Goal: Task Accomplishment & Management: Manage account settings

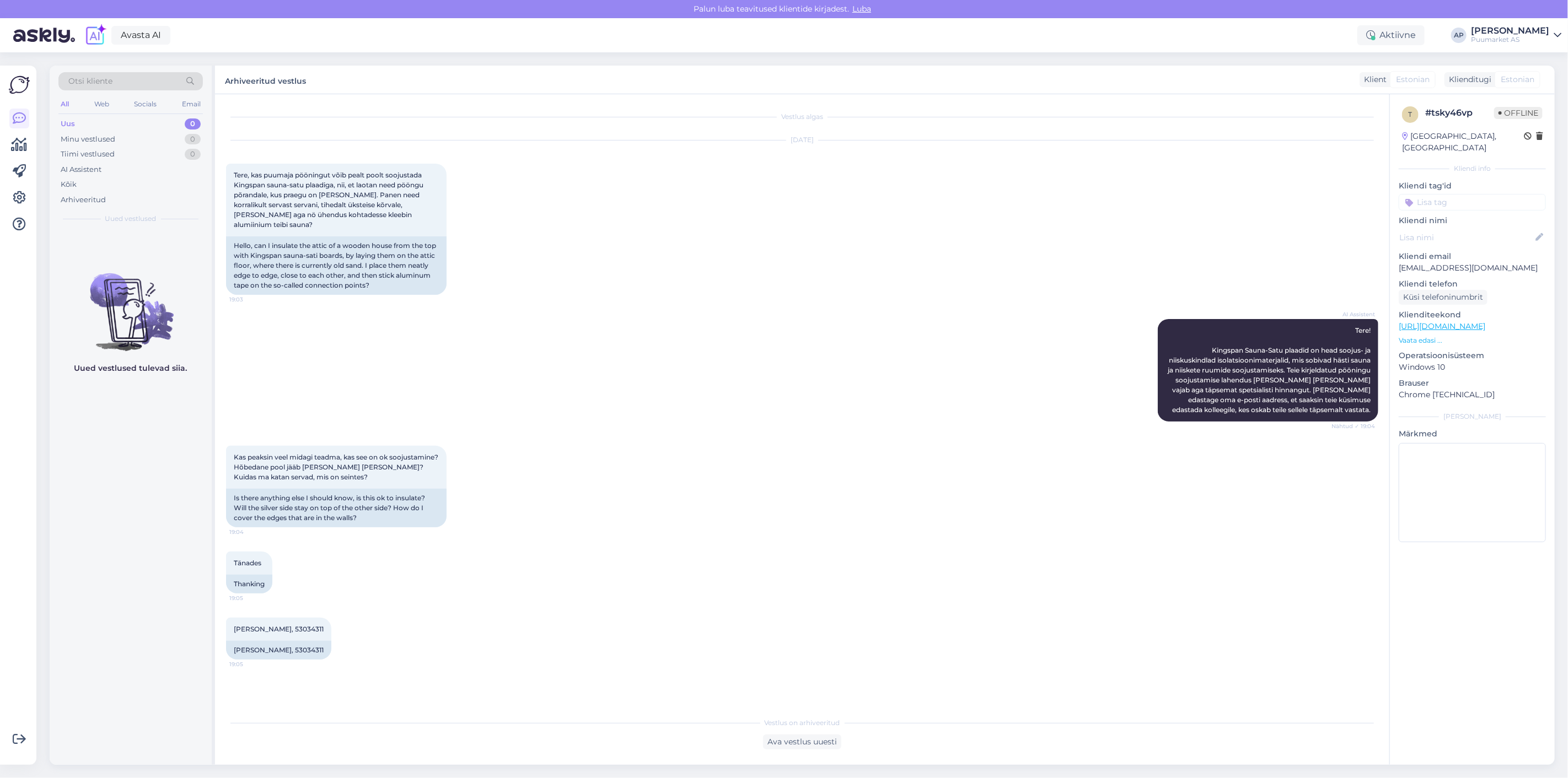
click at [530, 456] on div "Kas peaksin veel midagi teadma, kas see on ok soojustamine? Hõbedane pool jääb …" at bounding box center [802, 487] width 1152 height 106
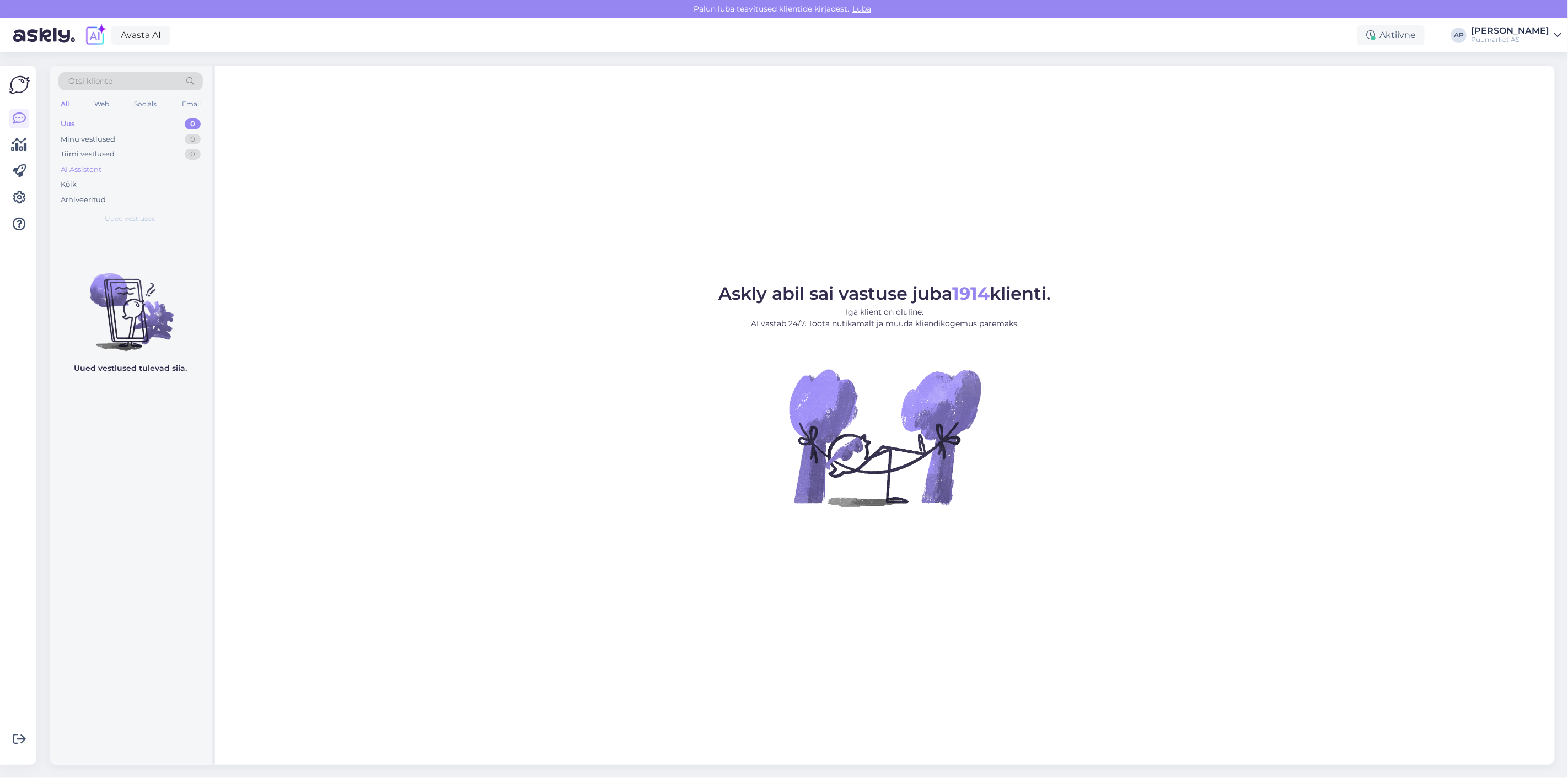
click at [82, 175] on div "AI Assistent" at bounding box center [130, 170] width 144 height 16
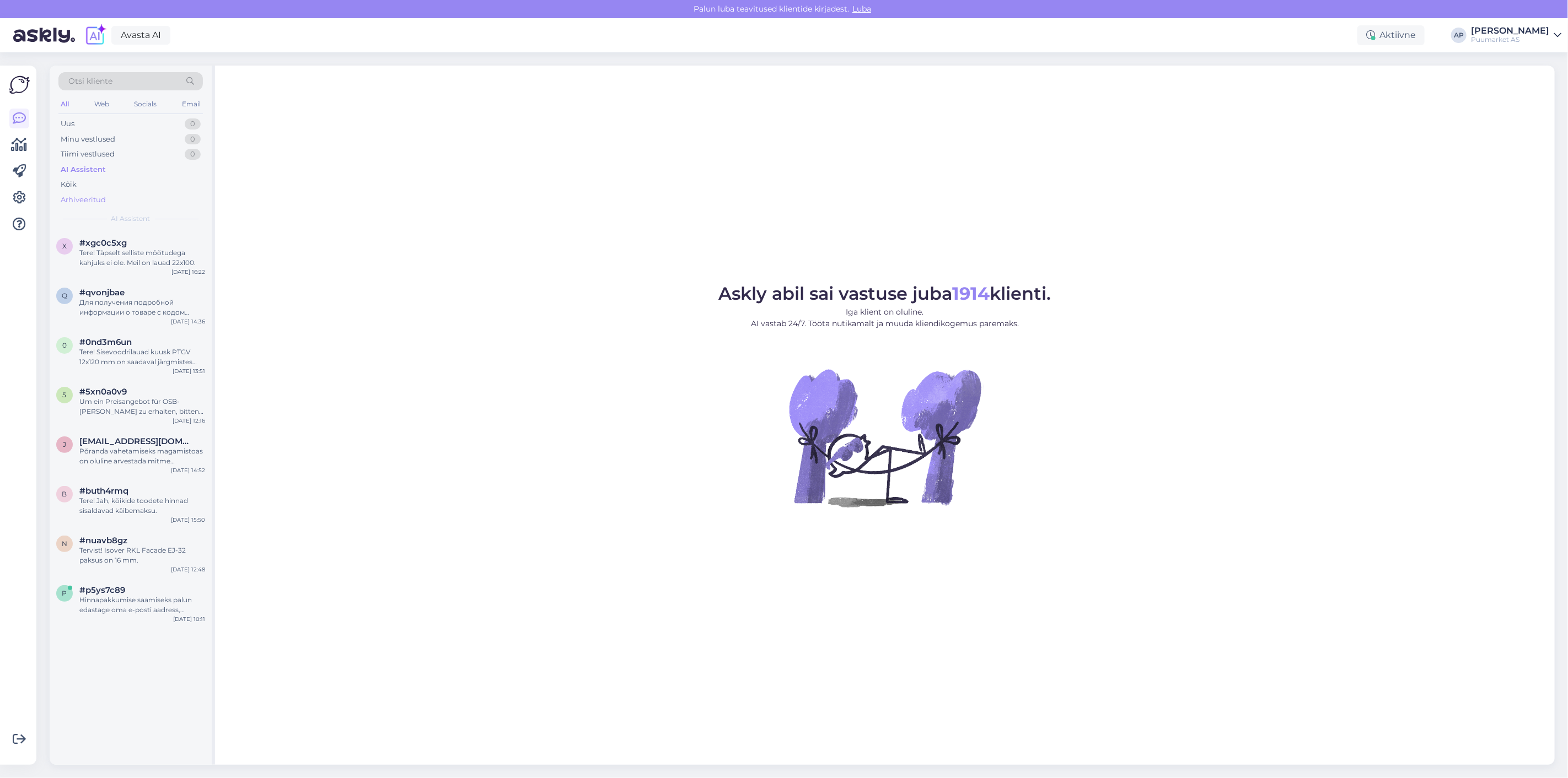
click at [90, 192] on div "Arhiveeritud" at bounding box center [130, 200] width 144 height 16
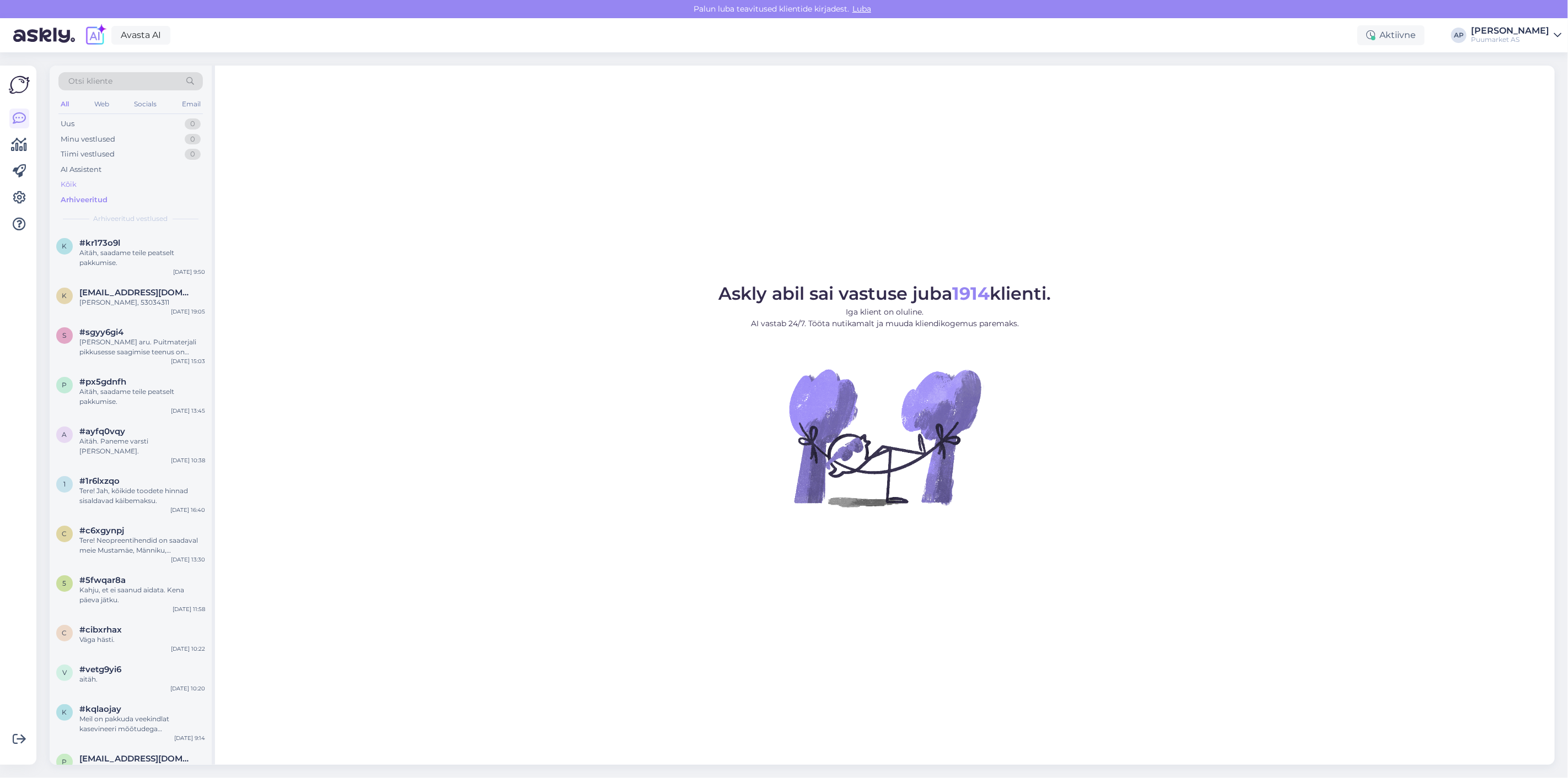
click at [89, 186] on div "Kõik" at bounding box center [130, 185] width 144 height 16
click at [108, 232] on div "k #kr173o9l Aitäh, saadame teile peatselt pakkumise. [DATE] 9:50" at bounding box center [131, 255] width 162 height 49
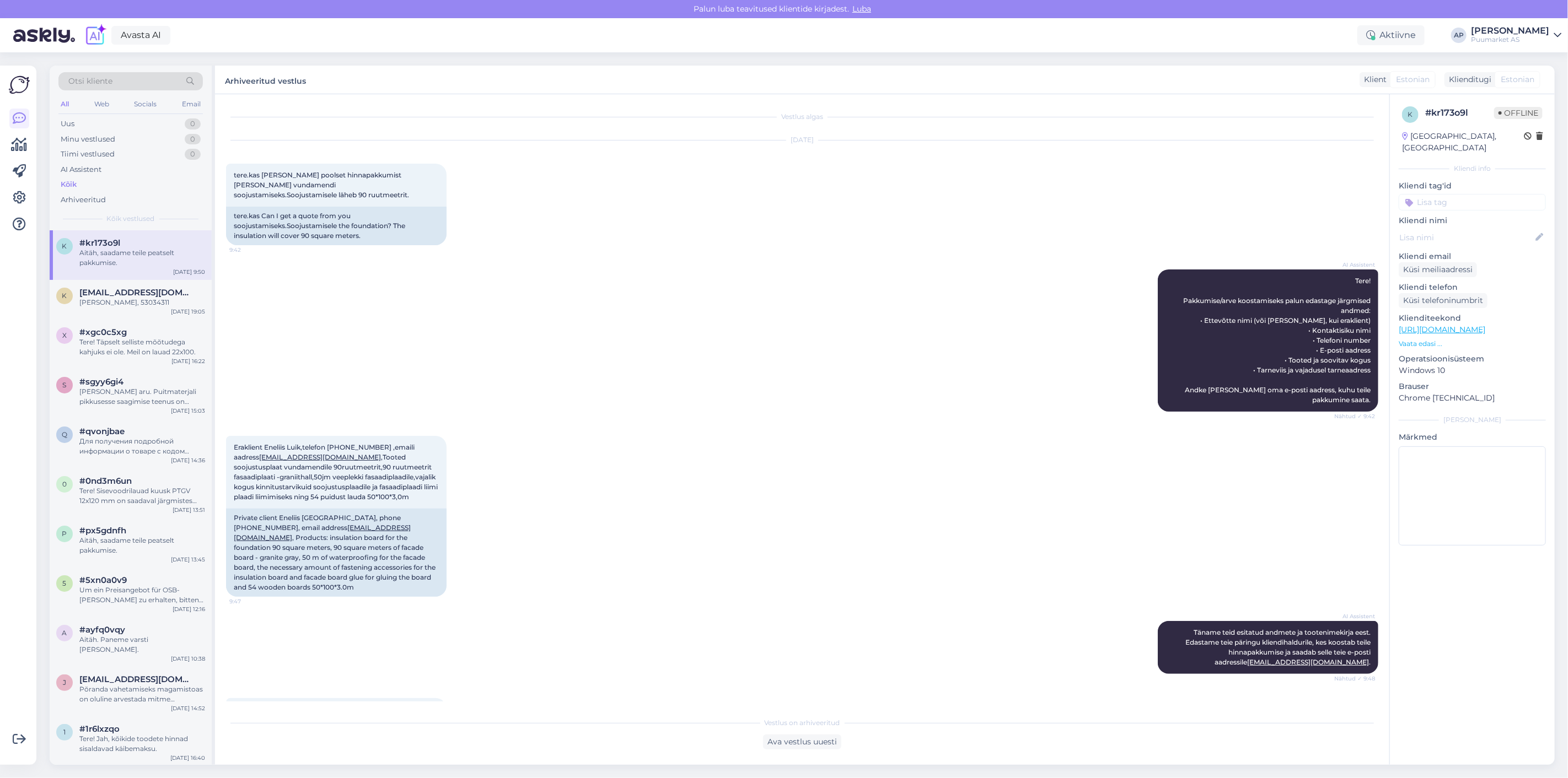
click at [1460, 194] on input at bounding box center [1472, 202] width 147 height 16
type input "1"
click at [1417, 163] on div "k # kr173o9l Offline [GEOGRAPHIC_DATA], [GEOGRAPHIC_DATA] Kliendi info Kliendi …" at bounding box center [1473, 328] width 165 height 468
